Goal: Submit feedback/report problem

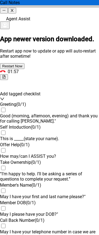
scroll to position [605, 0]
